Goal: Task Accomplishment & Management: Use online tool/utility

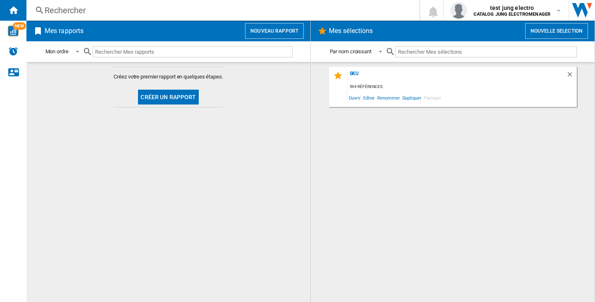
click at [268, 34] on button "Nouveau rapport" at bounding box center [274, 31] width 59 height 16
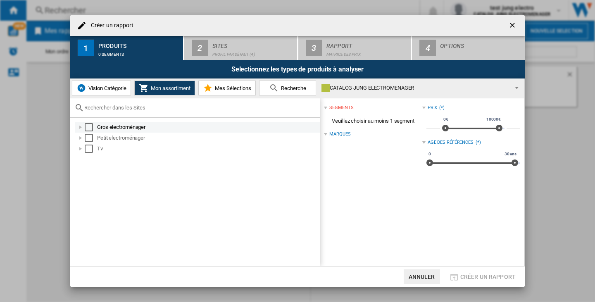
click at [88, 128] on div "Select" at bounding box center [89, 127] width 8 height 8
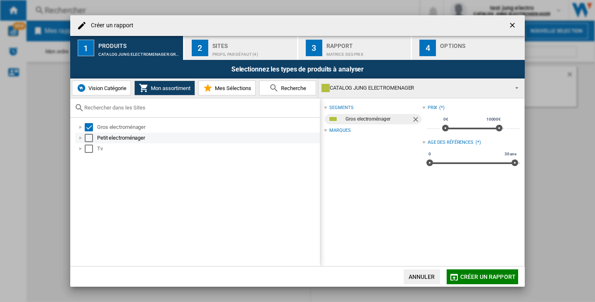
click at [89, 141] on div "Select" at bounding box center [89, 138] width 8 height 8
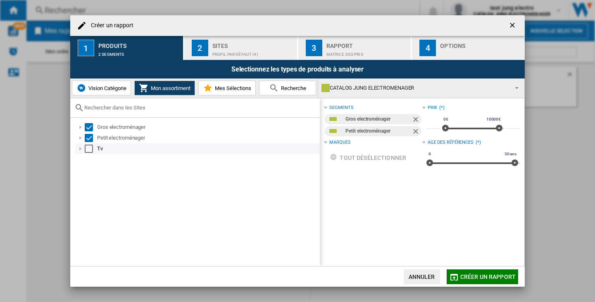
click at [89, 150] on div "Select" at bounding box center [89, 149] width 8 height 8
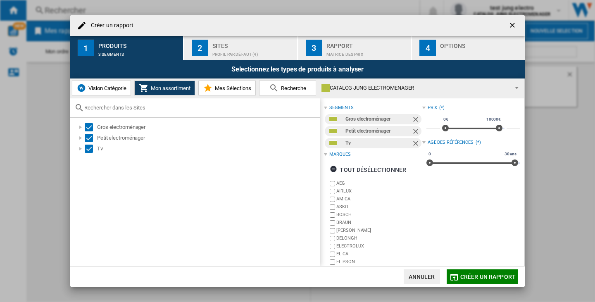
click at [471, 277] on span "Créer un rapport" at bounding box center [488, 277] width 55 height 7
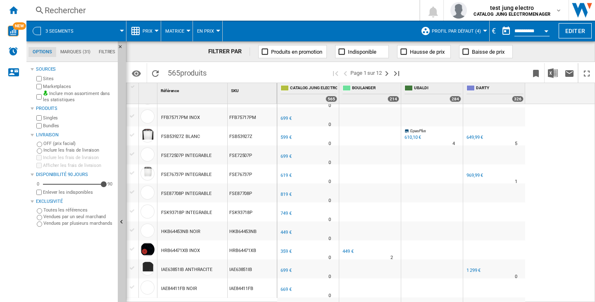
scroll to position [143, 0]
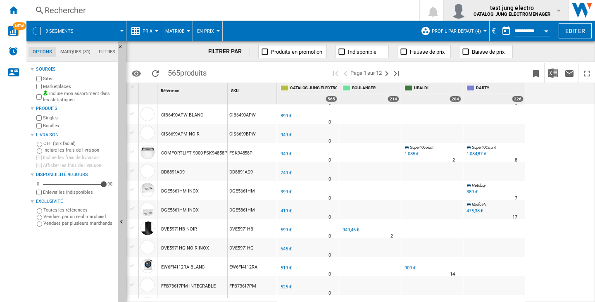
click at [527, 13] on b "CATALOG JUNG ELECTROMENAGER" at bounding box center [512, 14] width 77 height 5
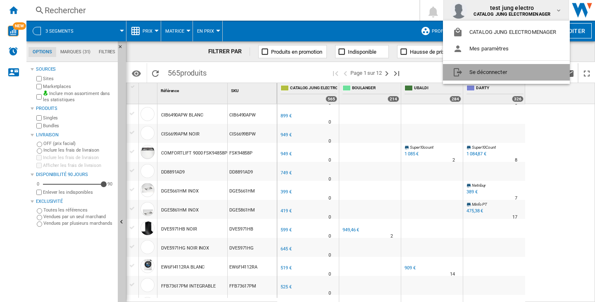
click at [514, 79] on button "Se déconnecter" at bounding box center [506, 72] width 127 height 17
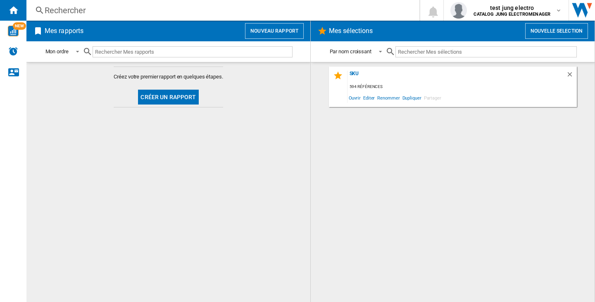
click at [267, 29] on button "Nouveau rapport" at bounding box center [274, 31] width 59 height 16
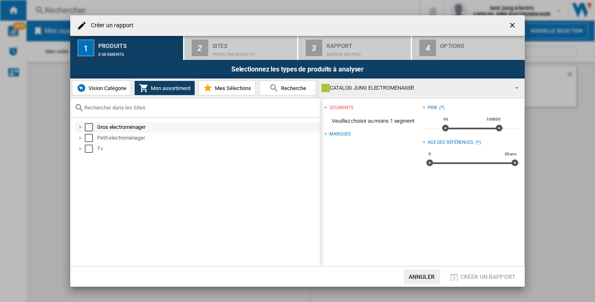
click at [89, 128] on div "Select" at bounding box center [89, 127] width 8 height 8
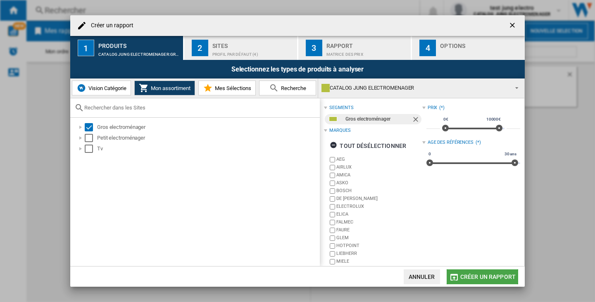
click at [466, 283] on button "Créer un rapport" at bounding box center [483, 277] width 72 height 15
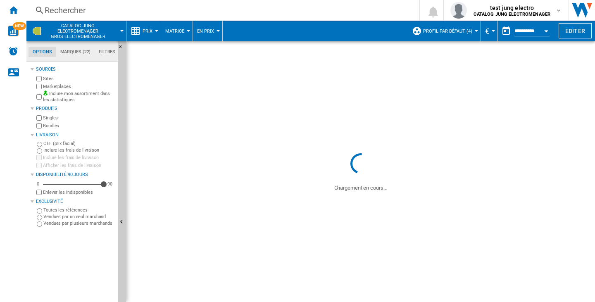
click at [491, 32] on button "€" at bounding box center [489, 31] width 8 height 21
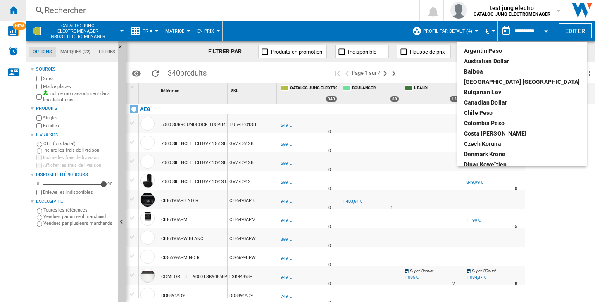
click at [12, 9] on md-backdrop at bounding box center [297, 151] width 595 height 302
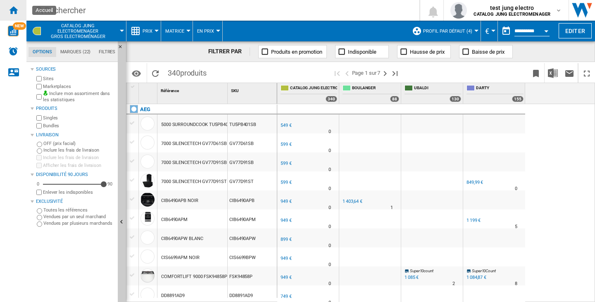
click at [13, 10] on ng-md-icon "Accueil" at bounding box center [13, 10] width 10 height 10
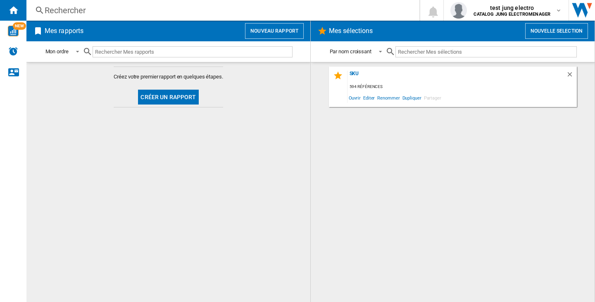
click at [300, 29] on button "Nouveau rapport" at bounding box center [274, 31] width 59 height 16
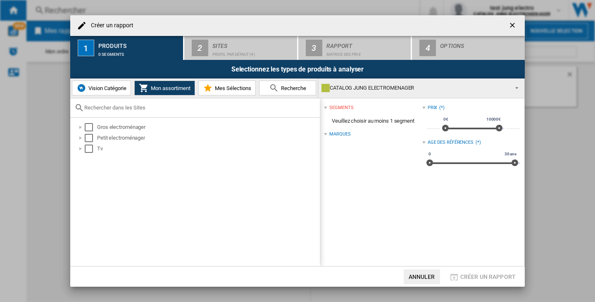
click at [85, 92] on img "Créer un ..." at bounding box center [81, 88] width 10 height 10
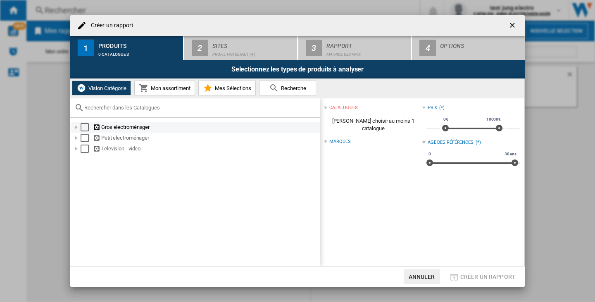
click at [84, 129] on div "Select" at bounding box center [85, 127] width 8 height 8
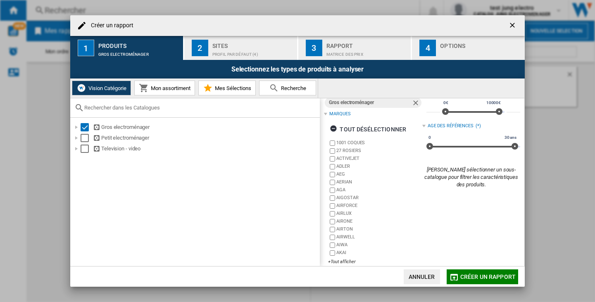
scroll to position [25, 0]
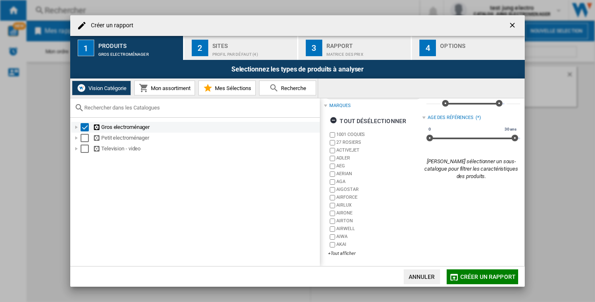
click at [86, 130] on div "Select" at bounding box center [85, 127] width 8 height 8
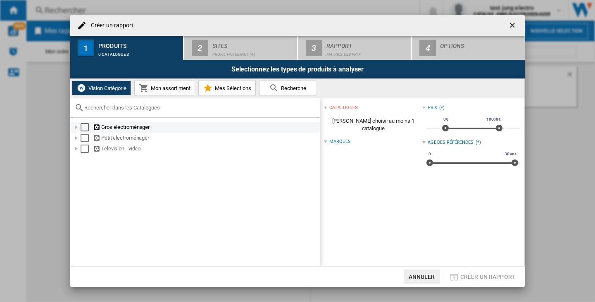
click at [74, 129] on div "Créer un ..." at bounding box center [76, 127] width 8 height 8
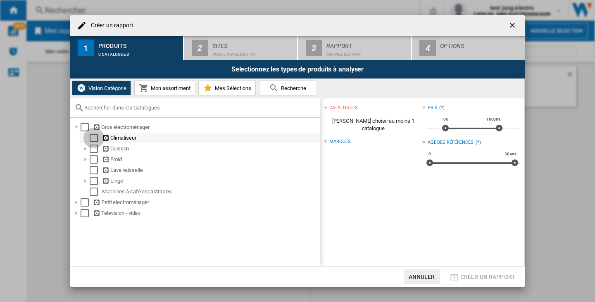
click at [93, 139] on div "Select" at bounding box center [94, 138] width 8 height 8
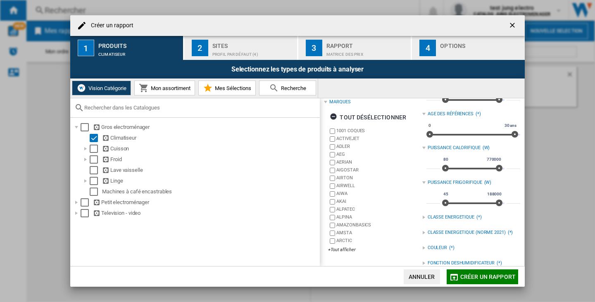
scroll to position [41, 0]
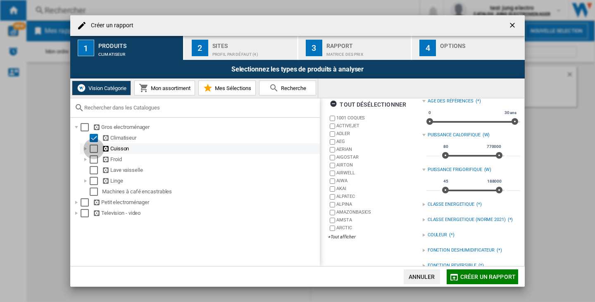
click at [93, 150] on div "Select" at bounding box center [94, 149] width 8 height 8
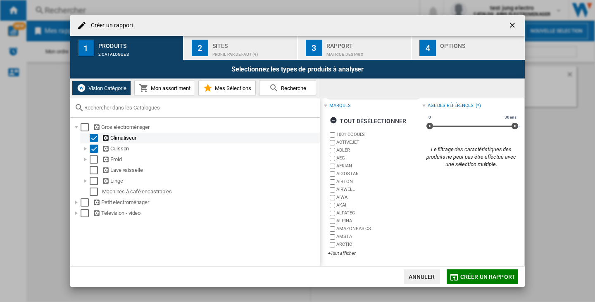
click at [94, 140] on div "Select" at bounding box center [94, 138] width 8 height 8
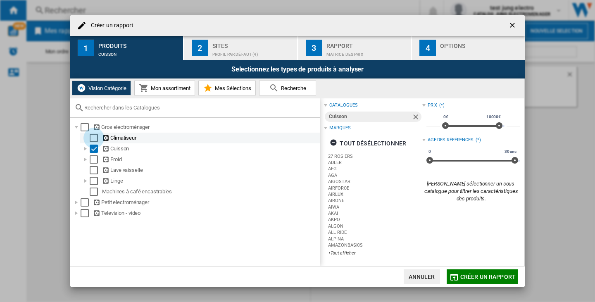
scroll to position [25, 0]
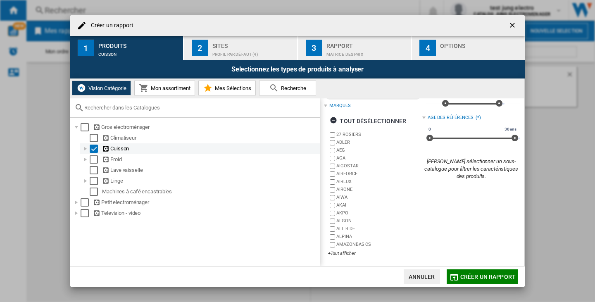
click at [95, 146] on div "Select" at bounding box center [94, 149] width 8 height 8
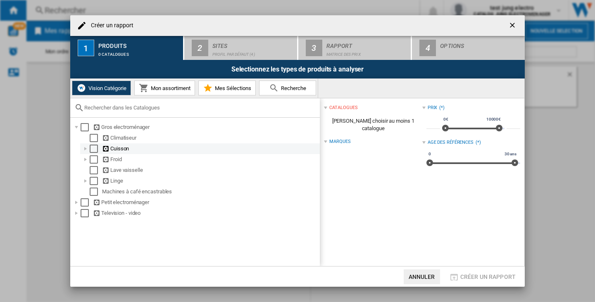
scroll to position [0, 0]
click at [88, 147] on div "Créer un ..." at bounding box center [85, 149] width 8 height 8
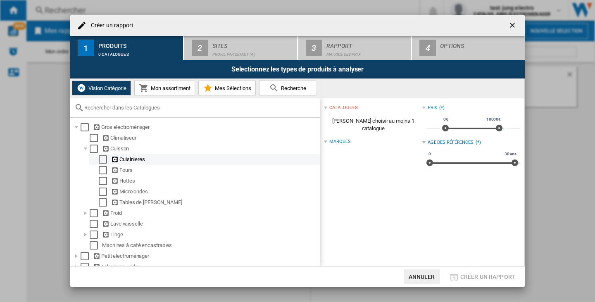
click at [100, 160] on div "Select" at bounding box center [103, 159] width 8 height 8
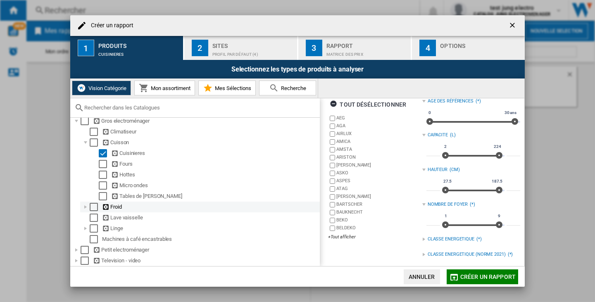
scroll to position [8, 0]
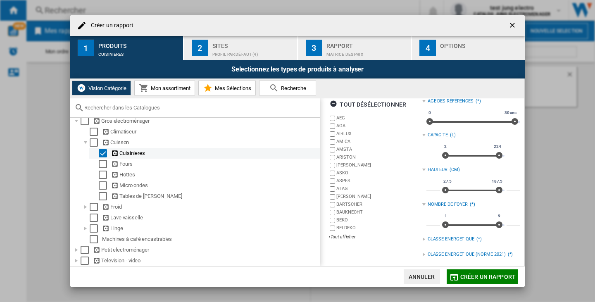
click at [103, 154] on div "Select" at bounding box center [103, 153] width 8 height 8
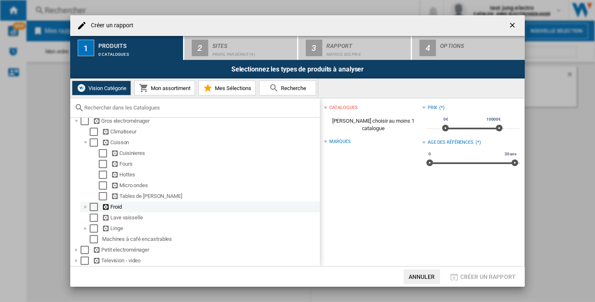
scroll to position [0, 0]
click at [86, 207] on div "Créer un ..." at bounding box center [85, 207] width 8 height 8
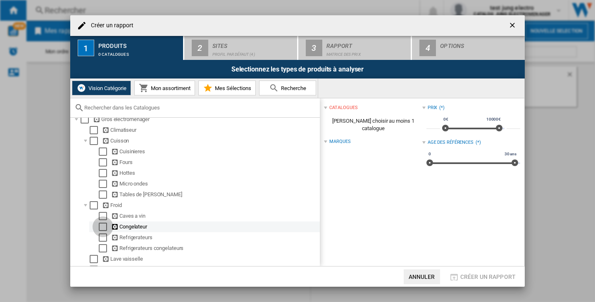
click at [100, 228] on div "Select" at bounding box center [103, 227] width 8 height 8
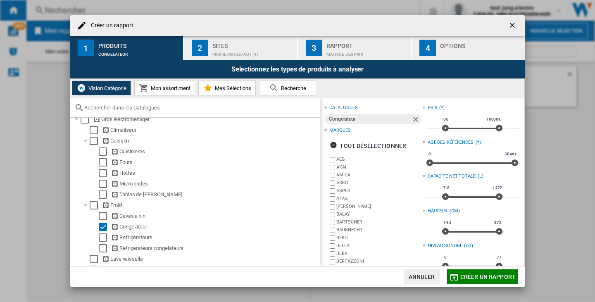
scroll to position [41, 0]
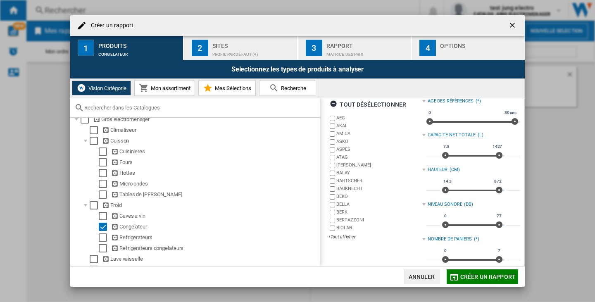
click at [508, 21] on button "Créer un ..." at bounding box center [513, 25] width 17 height 17
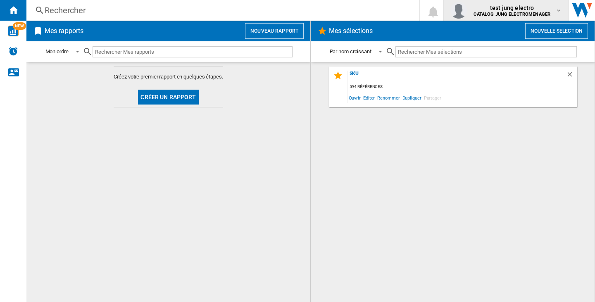
click at [507, 13] on b "CATALOG JUNG ELECTROMENAGER" at bounding box center [512, 14] width 77 height 5
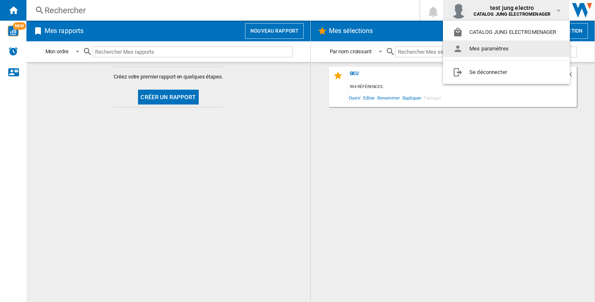
click at [507, 64] on md-menu-content "CATALOG JUNG ELECTROMENAGER Mes paramètres Se déconnecter" at bounding box center [506, 52] width 127 height 63
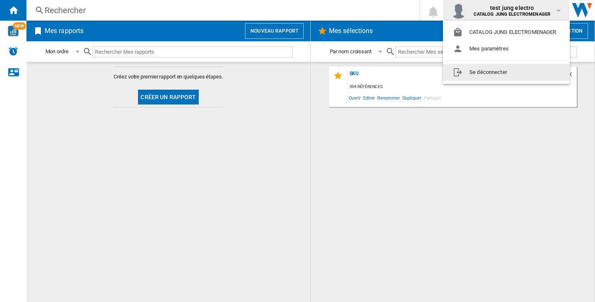
click at [508, 73] on button "Se déconnecter" at bounding box center [506, 72] width 127 height 17
